Goal: Complete application form

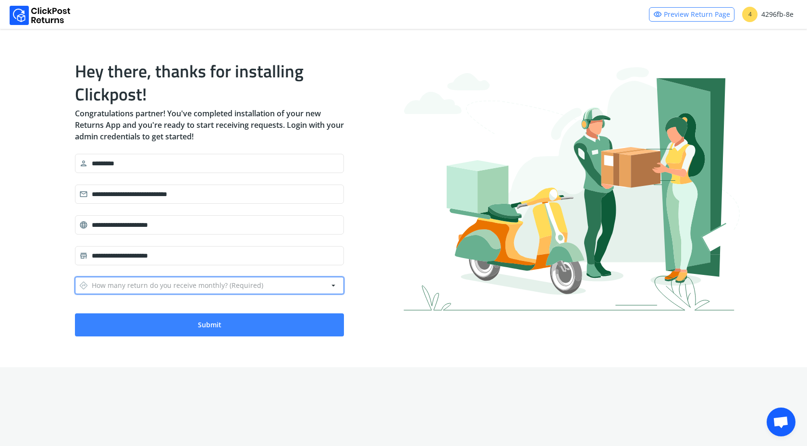
click at [205, 283] on div "directions How many return do you receive monthly? (Required)" at bounding box center [171, 284] width 184 height 13
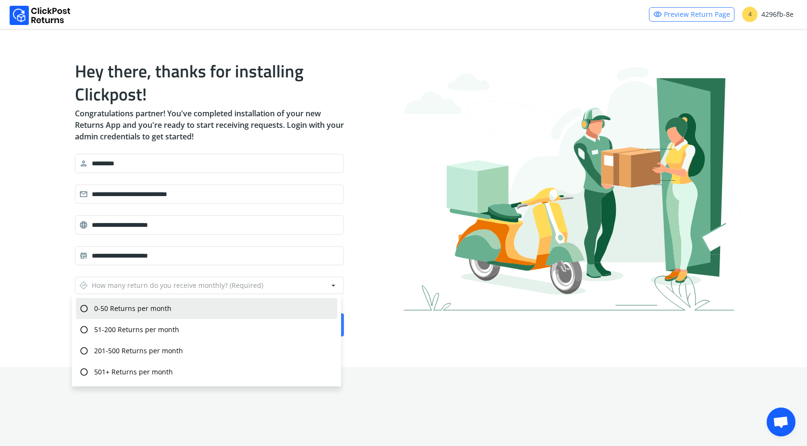
click at [198, 300] on div "radio_button_unchecked 0-50 Returns per month" at bounding box center [206, 308] width 261 height 21
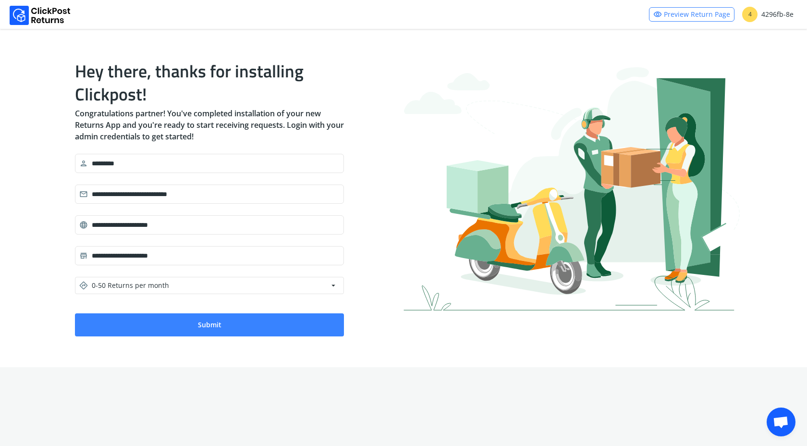
click at [166, 112] on p "Congratulations partner! You've completed installation of your new Returns App …" at bounding box center [209, 125] width 269 height 35
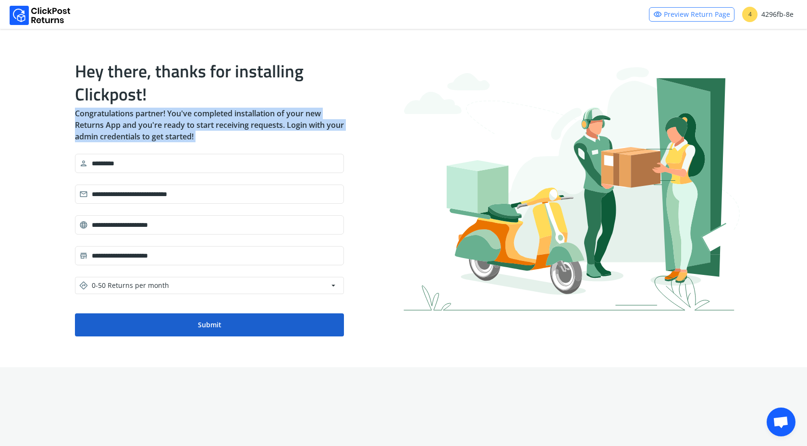
click at [240, 329] on button "Submit" at bounding box center [209, 324] width 269 height 23
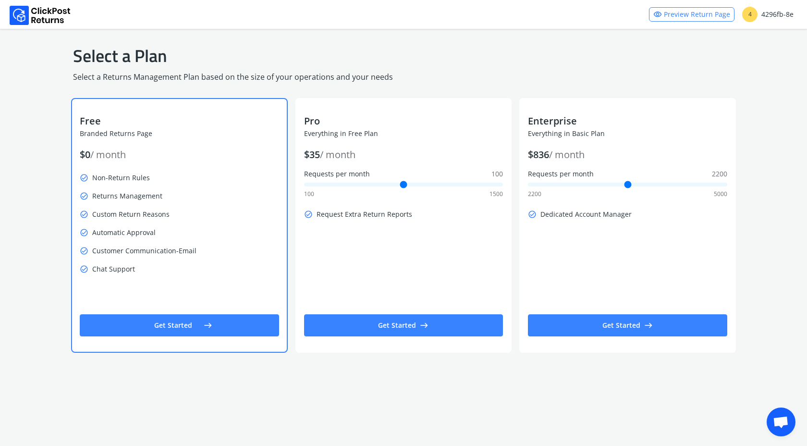
click at [133, 174] on p "check_circle Non-Return Rules" at bounding box center [179, 177] width 199 height 13
click at [134, 195] on p "check_circle Returns Management" at bounding box center [179, 195] width 199 height 13
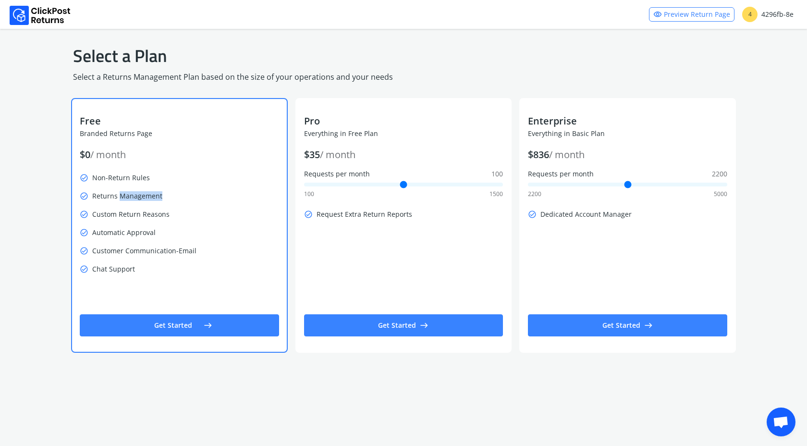
click at [134, 195] on p "check_circle Returns Management" at bounding box center [179, 195] width 199 height 13
click at [134, 211] on p "check_circle Custom Return Reasons" at bounding box center [179, 213] width 199 height 13
